Goal: Find specific fact: Find contact information

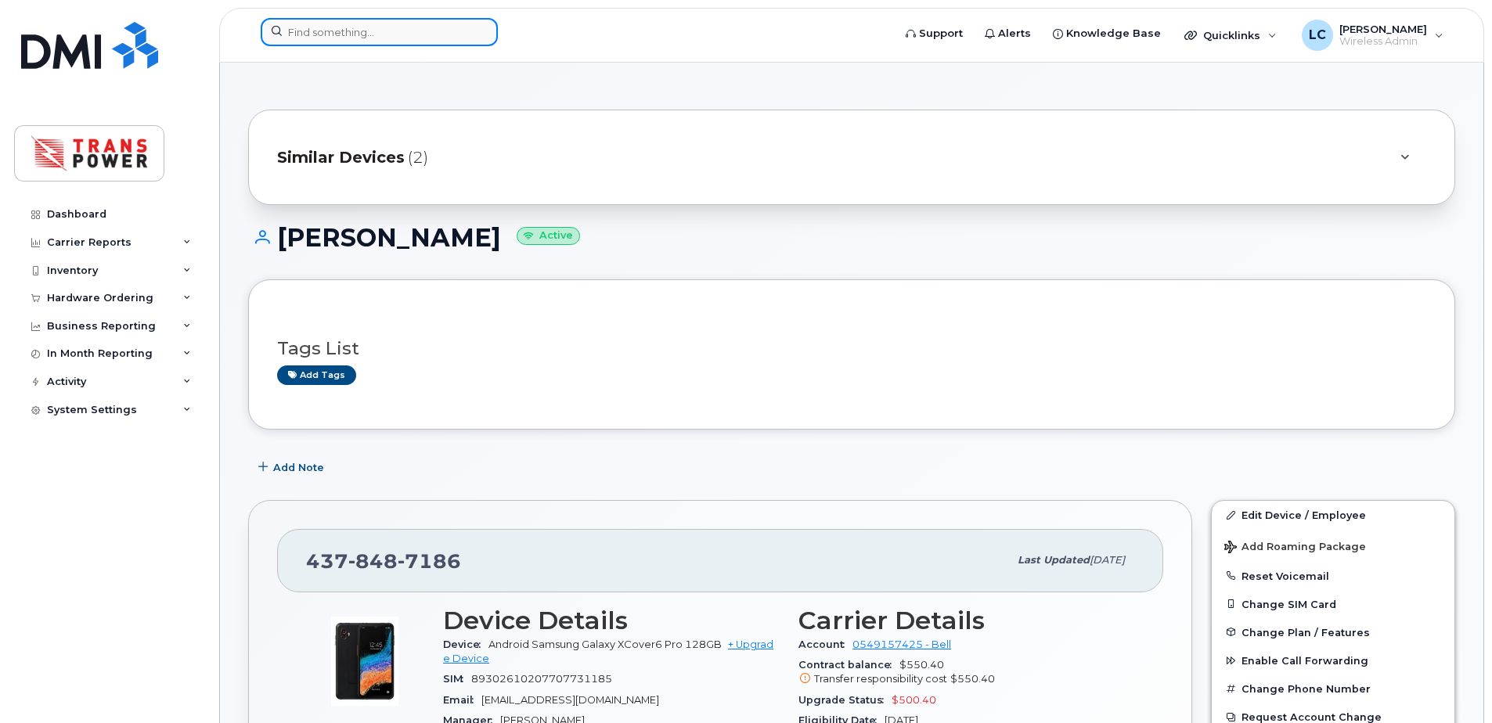
click at [415, 20] on input at bounding box center [379, 32] width 237 height 28
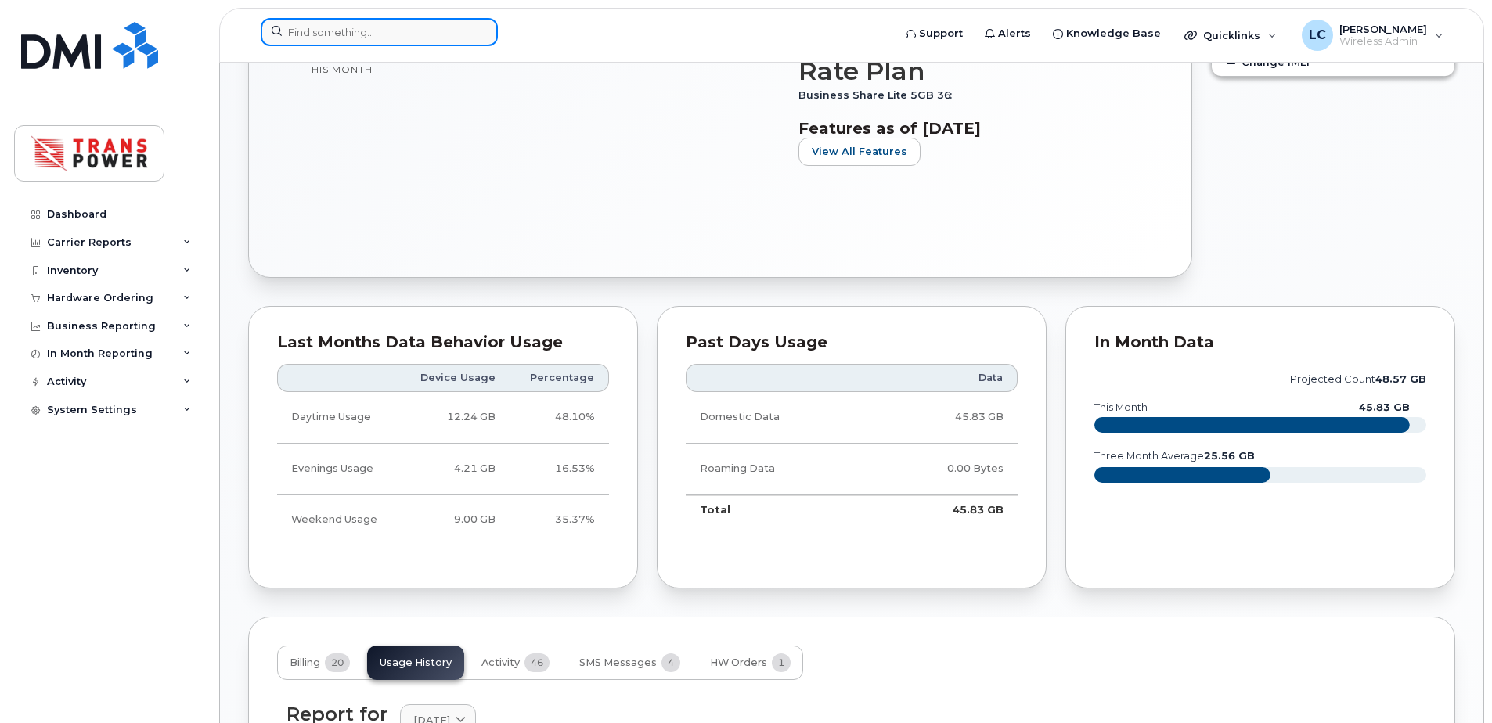
scroll to position [769, 0]
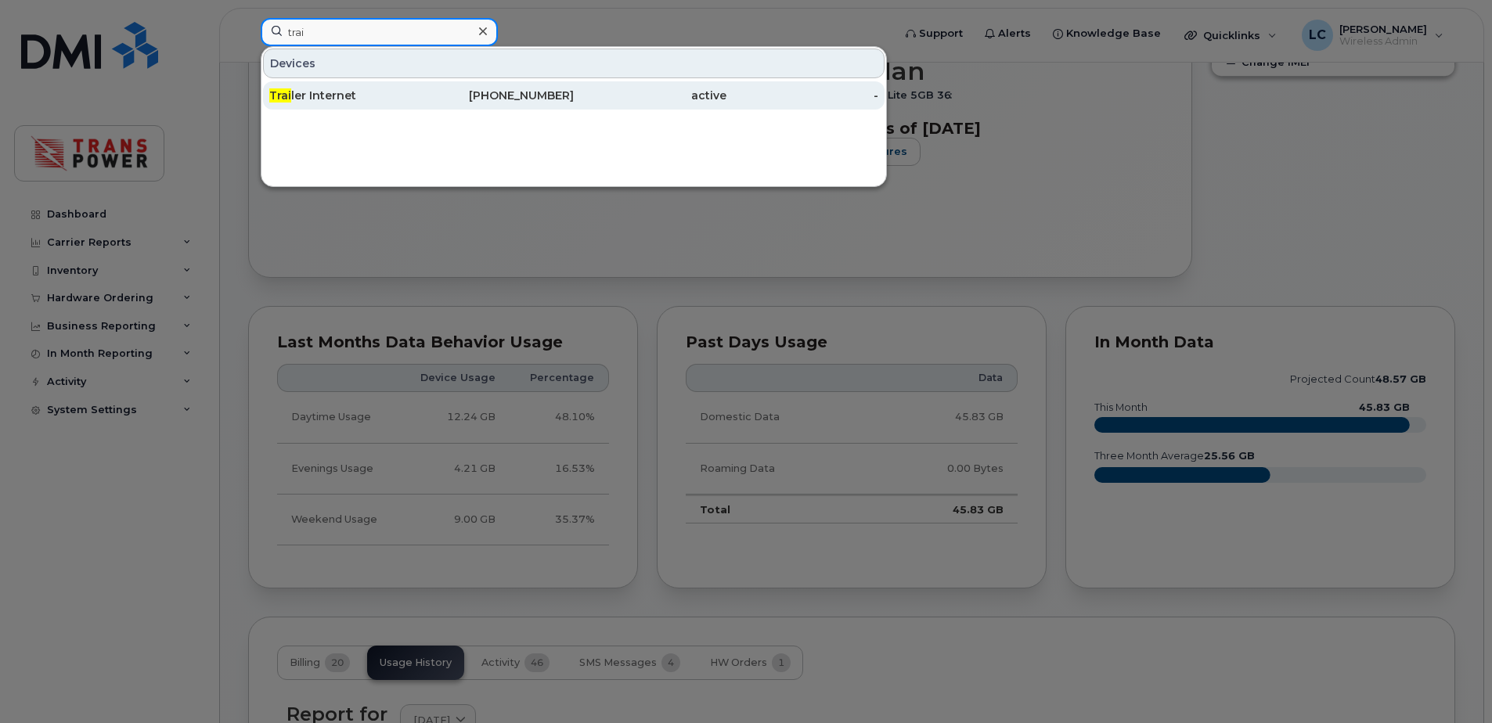
type input "trai"
click at [436, 99] on div "416-434-4520" at bounding box center [498, 96] width 153 height 16
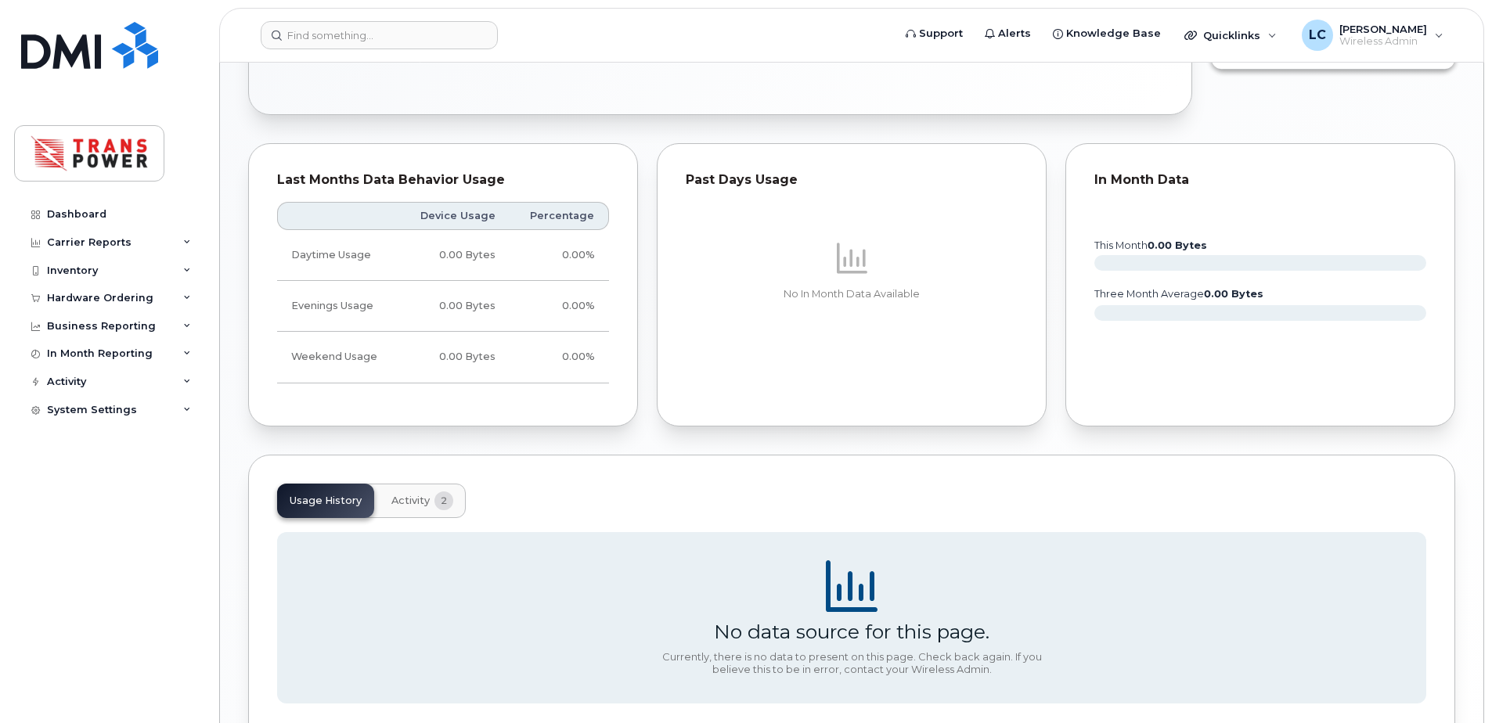
scroll to position [744, 0]
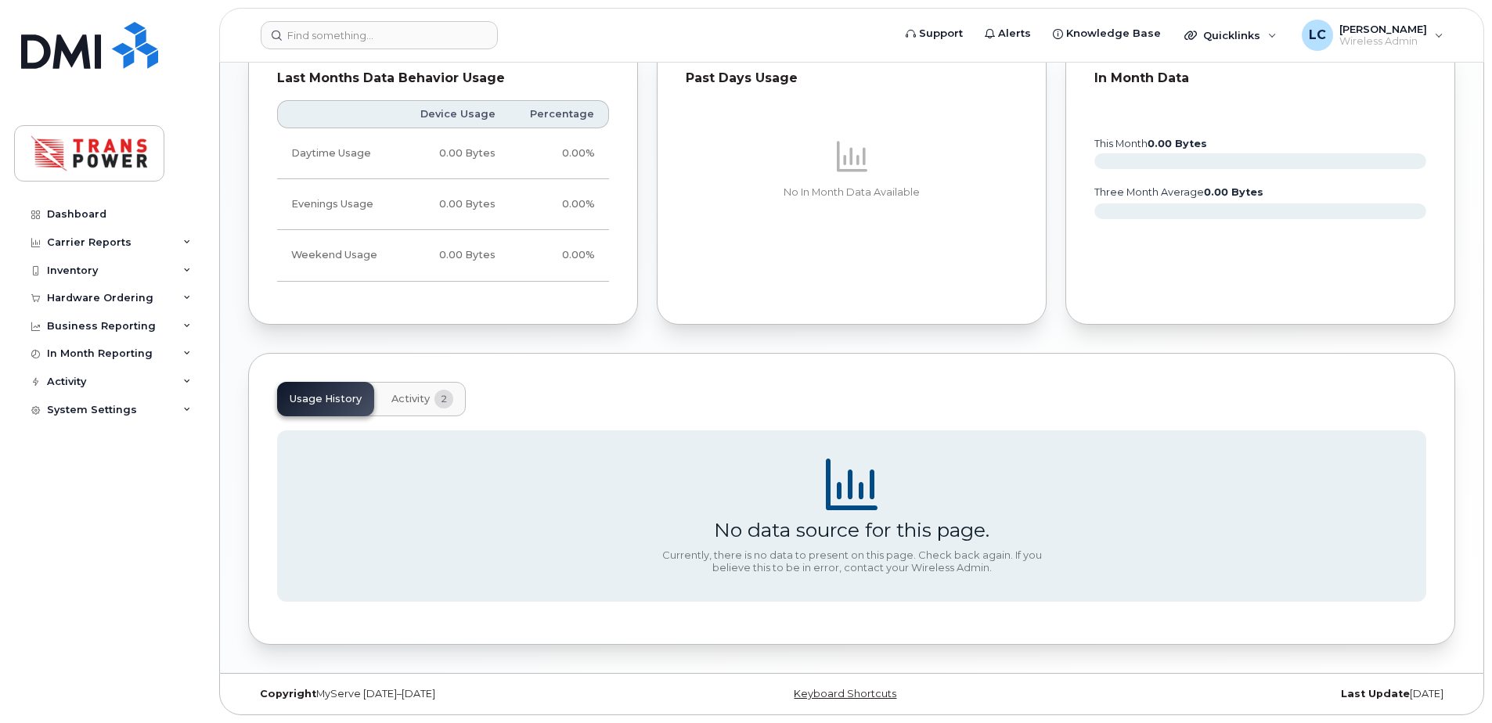
click at [421, 391] on button "Activity 2" at bounding box center [422, 399] width 87 height 34
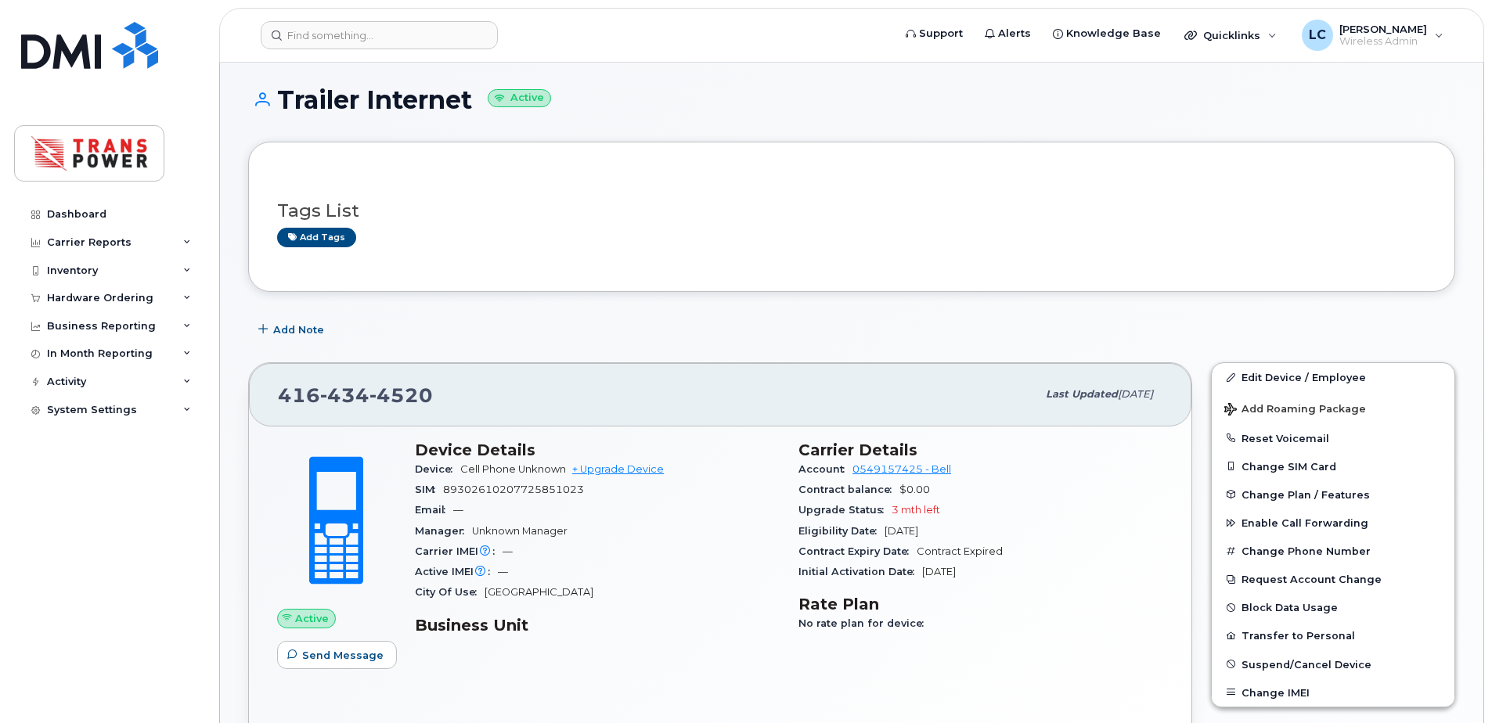
scroll to position [0, 0]
